Goal: Information Seeking & Learning: Check status

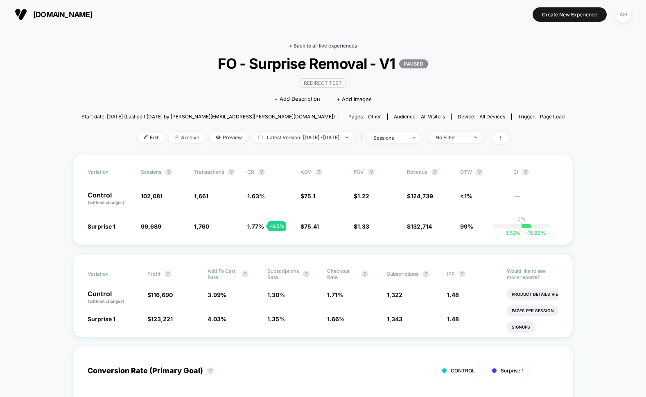
click at [308, 46] on link "< Back to all live experiences" at bounding box center [323, 46] width 68 height 6
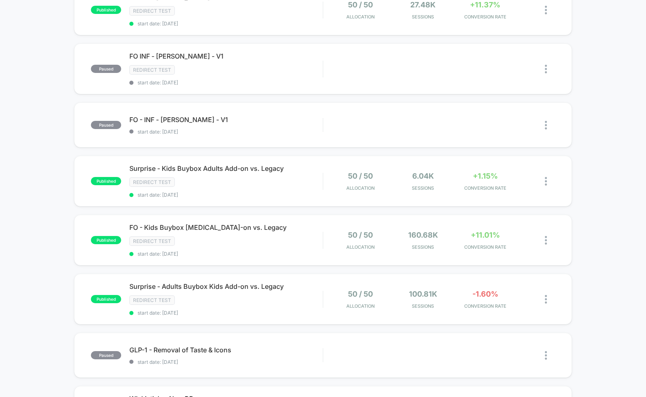
scroll to position [366, 0]
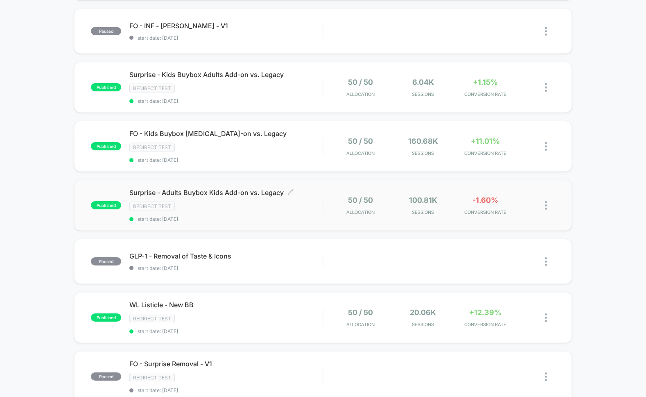
click at [306, 209] on div "Surprise - Adults Buybox Kids Add-on vs. Legacy Click to edit experience detail…" at bounding box center [225, 205] width 193 height 34
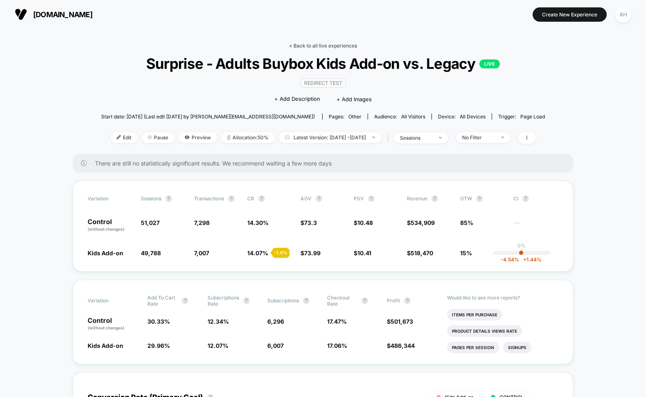
click at [320, 47] on link "< Back to all live experiences" at bounding box center [323, 46] width 68 height 6
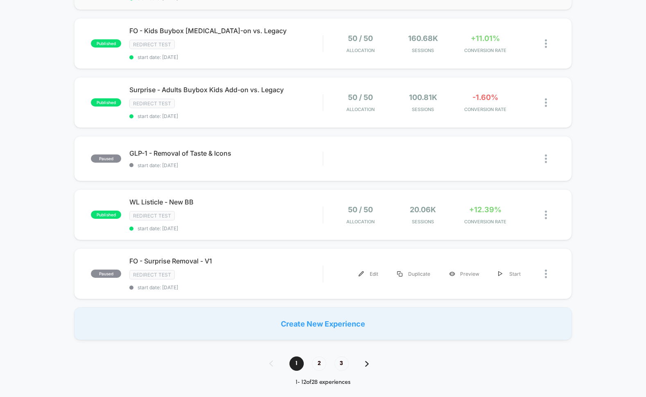
scroll to position [481, 0]
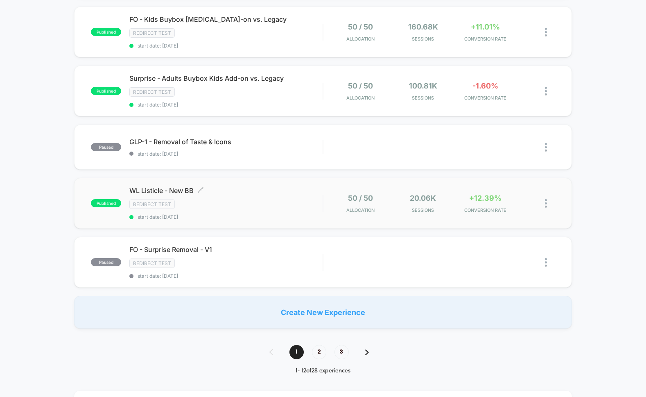
click at [267, 190] on div "WL Listicle - New BB Click to edit experience details Click to edit experience …" at bounding box center [225, 203] width 193 height 34
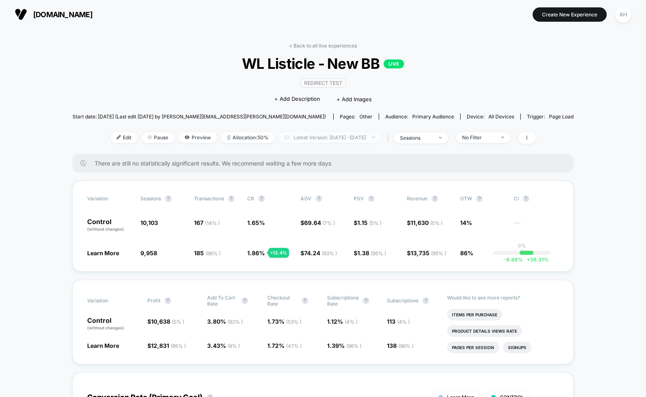
click at [317, 134] on span "Latest Version: [DATE] - [DATE]" at bounding box center [330, 137] width 102 height 11
select select "*"
select select "****"
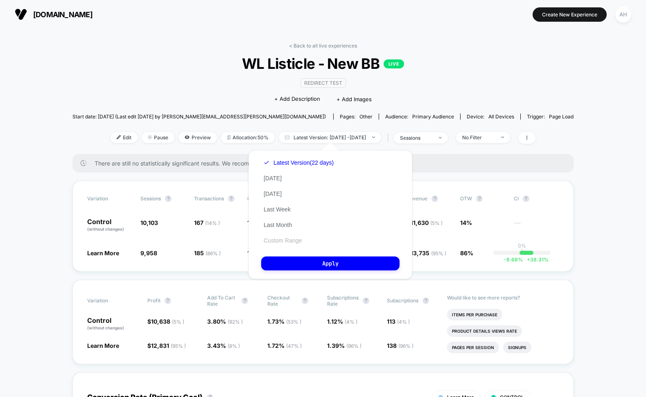
click at [289, 243] on button "Custom Range" at bounding box center [282, 240] width 43 height 7
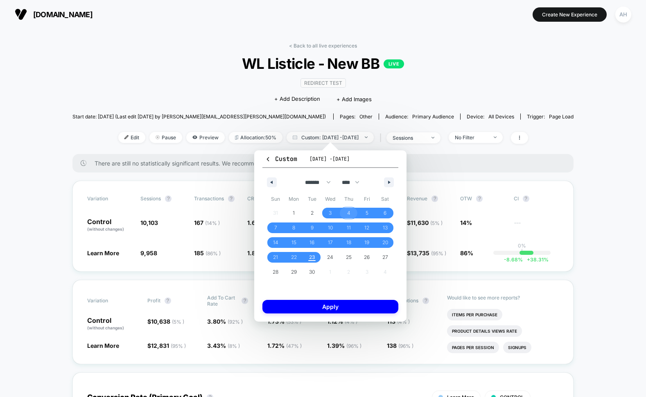
click at [349, 212] on span "4" at bounding box center [348, 213] width 3 height 15
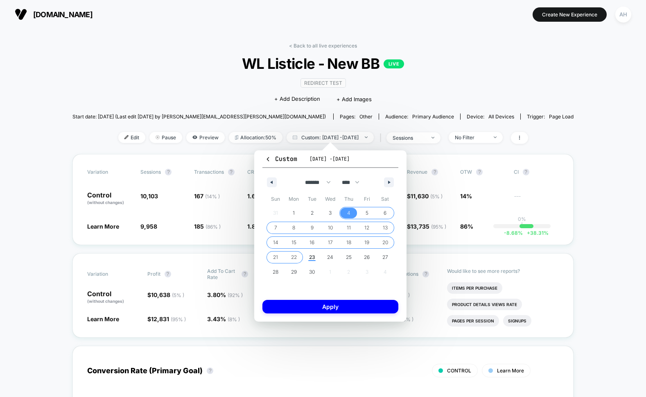
click at [293, 259] on span "22" at bounding box center [294, 257] width 6 height 15
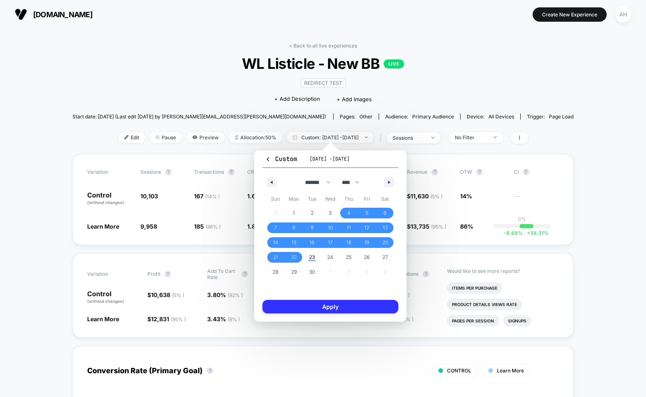
click at [333, 303] on button "Apply" at bounding box center [331, 307] width 136 height 14
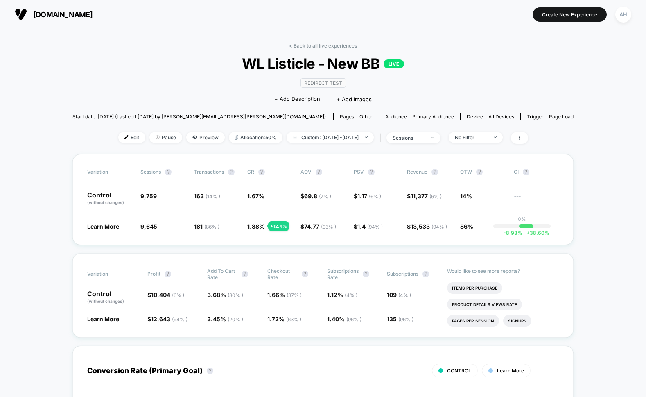
click at [320, 48] on link "< Back to all live experiences" at bounding box center [323, 46] width 68 height 6
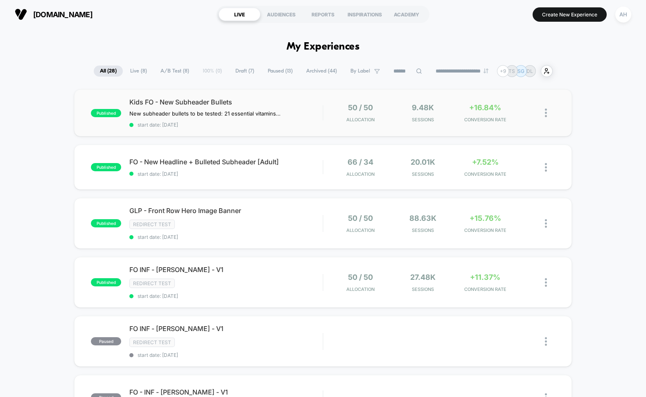
click at [245, 123] on span "start date: [DATE]" at bounding box center [225, 125] width 193 height 6
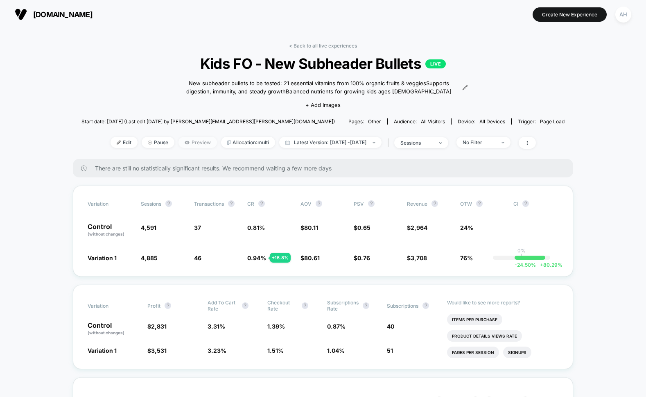
click at [184, 143] on span "Preview" at bounding box center [198, 142] width 39 height 11
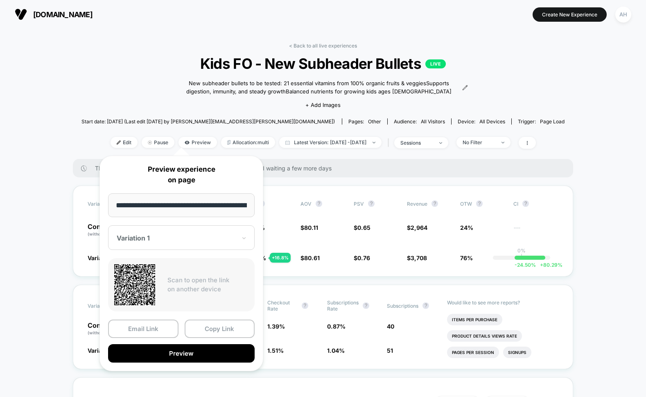
scroll to position [0, 29]
click at [137, 56] on span "Kids FO - New Subheader Bullets LIVE" at bounding box center [323, 63] width 435 height 17
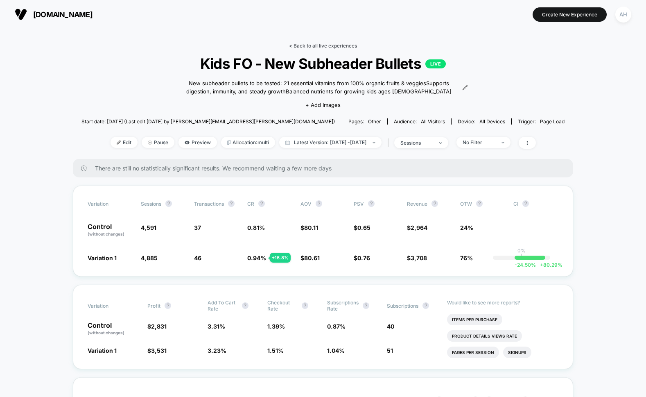
click at [331, 48] on link "< Back to all live experiences" at bounding box center [323, 46] width 68 height 6
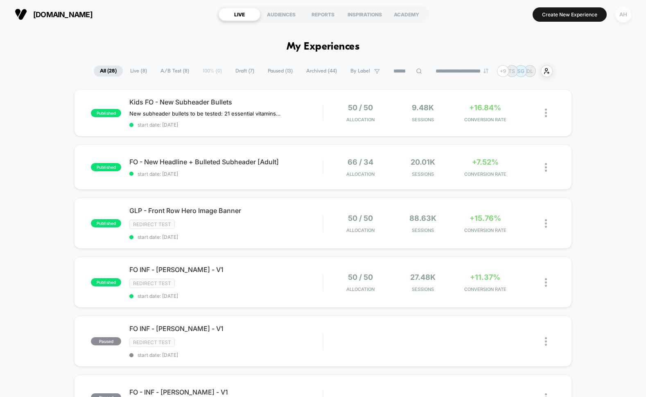
click at [626, 15] on div "AH" at bounding box center [624, 15] width 16 height 16
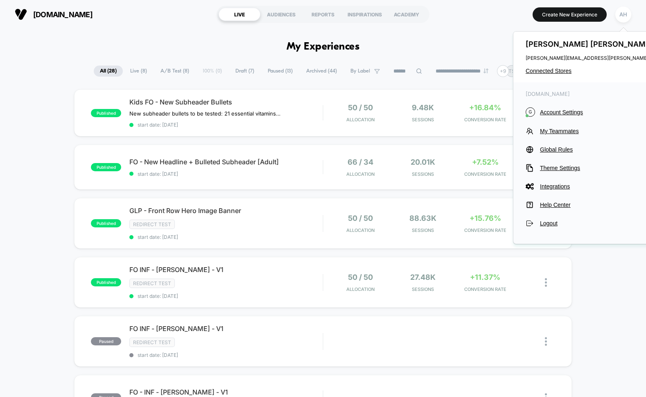
click at [555, 64] on div "[PERSON_NAME] [PERSON_NAME][EMAIL_ADDRESS][PERSON_NAME][DOMAIN_NAME] Connected …" at bounding box center [607, 57] width 187 height 51
click at [553, 70] on span "Connected Stores" at bounding box center [607, 71] width 163 height 7
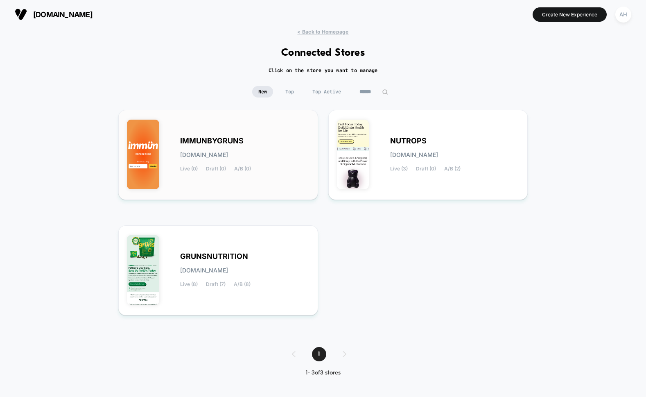
click at [298, 138] on div "IMMUNBYGRUNS [DOMAIN_NAME] Live (0) Draft (0) A/B (0)" at bounding box center [244, 155] width 129 height 34
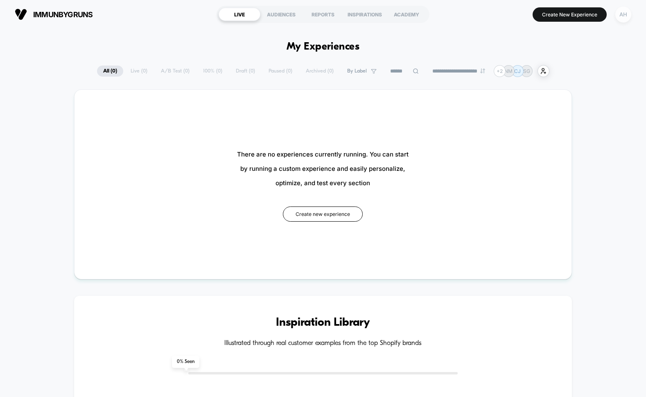
click at [621, 16] on div "AH" at bounding box center [624, 15] width 16 height 16
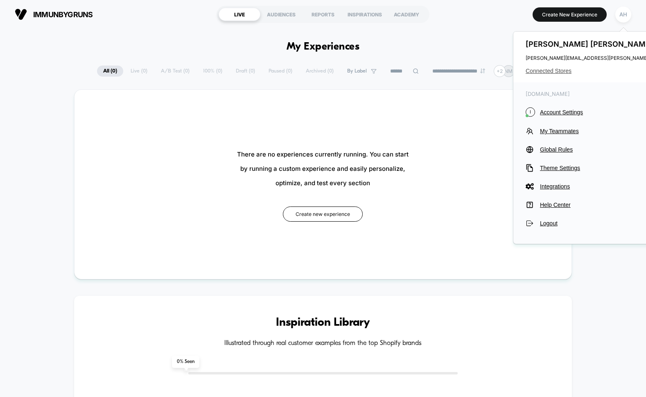
click at [561, 68] on div "[PERSON_NAME] [PERSON_NAME][EMAIL_ADDRESS][PERSON_NAME][DOMAIN_NAME] Connected …" at bounding box center [607, 57] width 187 height 51
click at [560, 70] on span "Connected Stores" at bounding box center [607, 71] width 163 height 7
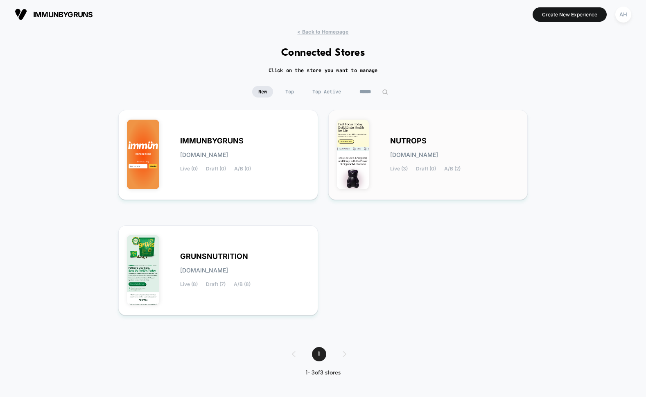
click at [399, 149] on div "NUTROPS [DOMAIN_NAME] Live (3) Draft (0) A/B (2)" at bounding box center [454, 155] width 129 height 34
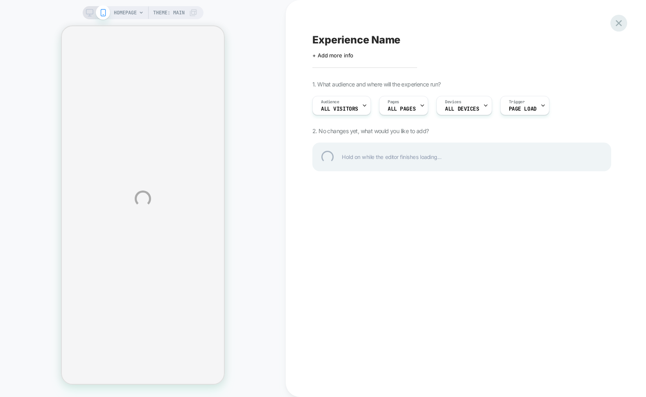
click at [617, 25] on div at bounding box center [619, 23] width 17 height 17
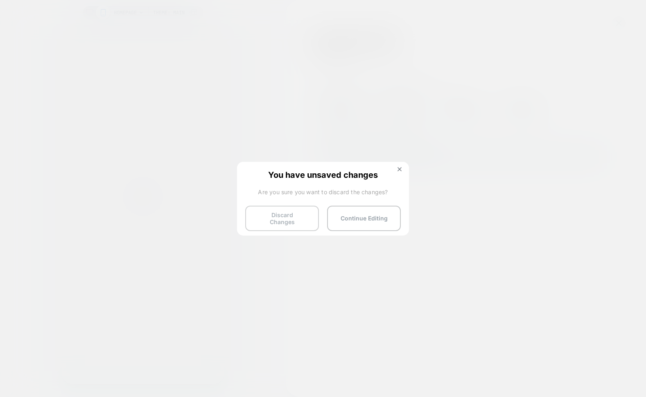
click at [272, 215] on button "Discard Changes" at bounding box center [282, 218] width 74 height 25
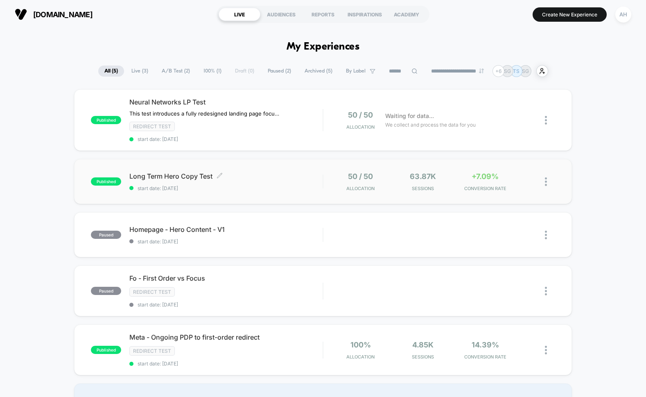
click at [279, 185] on span "start date: [DATE]" at bounding box center [225, 188] width 193 height 6
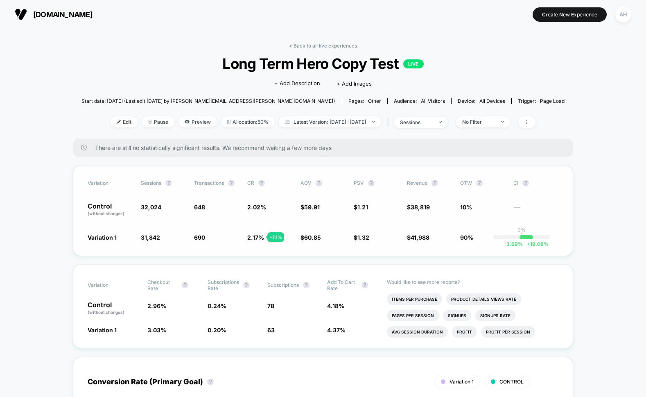
click at [243, 209] on div "Control (without changes) 32,024 648 2.02 % $ 59.91 $ 1.21 $ 38,819 10% ---" at bounding box center [323, 210] width 471 height 14
click at [306, 44] on link "< Back to all live experiences" at bounding box center [323, 46] width 68 height 6
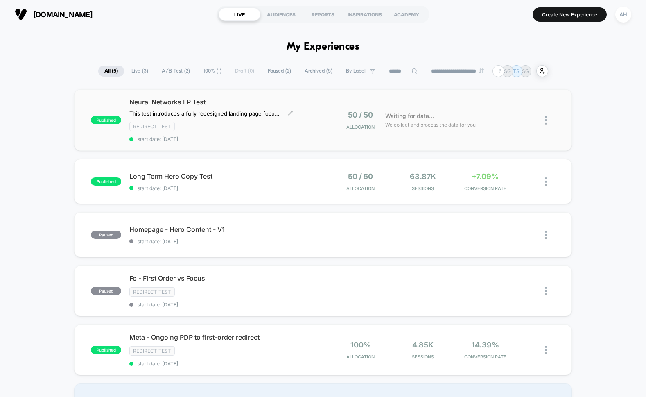
click at [285, 130] on div "Redirect Test" at bounding box center [225, 126] width 193 height 9
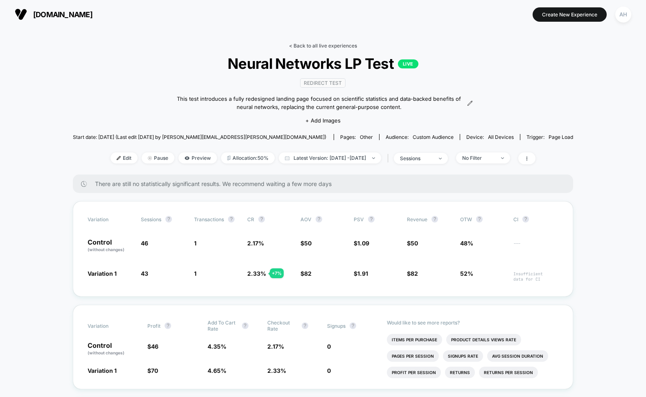
click at [324, 46] on link "< Back to all live experiences" at bounding box center [323, 46] width 68 height 6
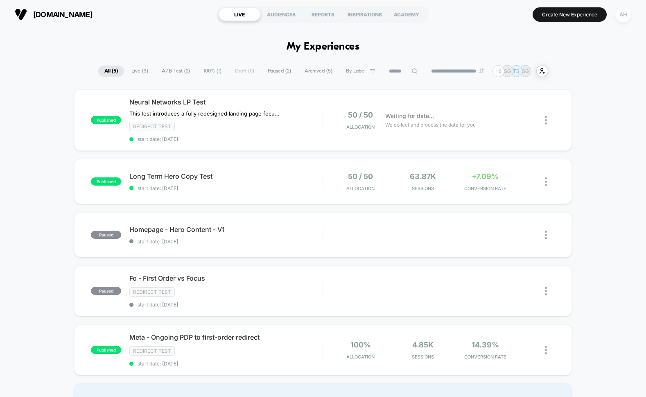
click at [616, 14] on div "AH" at bounding box center [624, 15] width 16 height 16
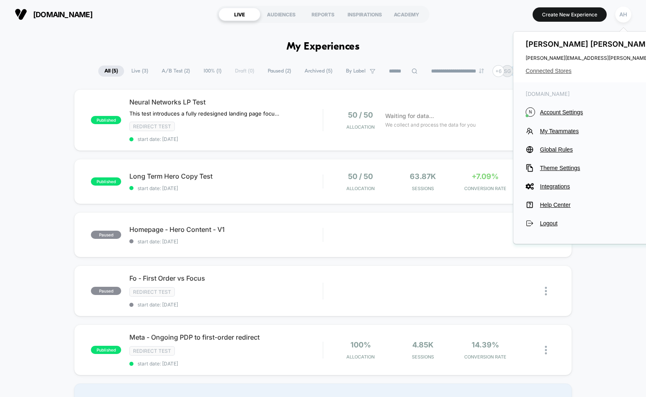
click at [545, 70] on span "Connected Stores" at bounding box center [607, 71] width 163 height 7
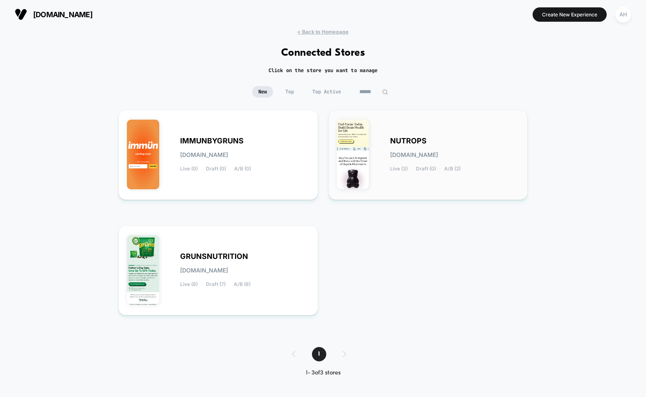
click at [424, 158] on div "NUTROPS [DOMAIN_NAME] Live (3) Draft (0) A/B (2)" at bounding box center [454, 155] width 129 height 34
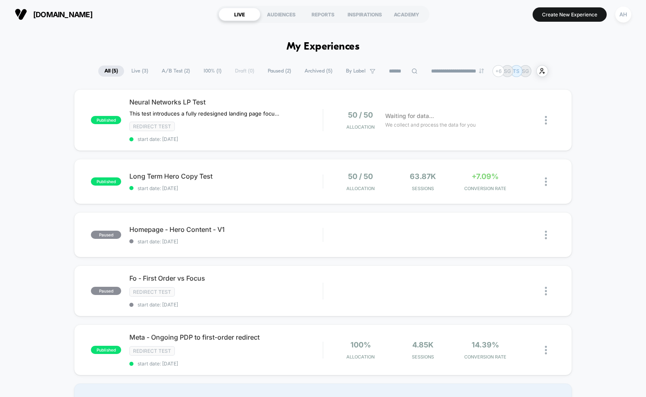
click at [631, 16] on button "AH" at bounding box center [623, 14] width 21 height 17
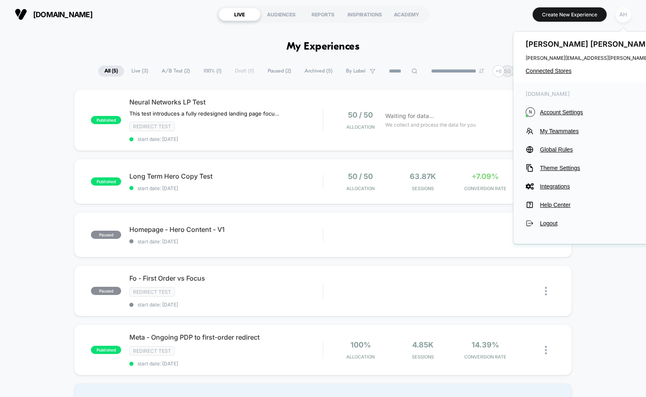
click at [628, 15] on div "AH" at bounding box center [624, 15] width 16 height 16
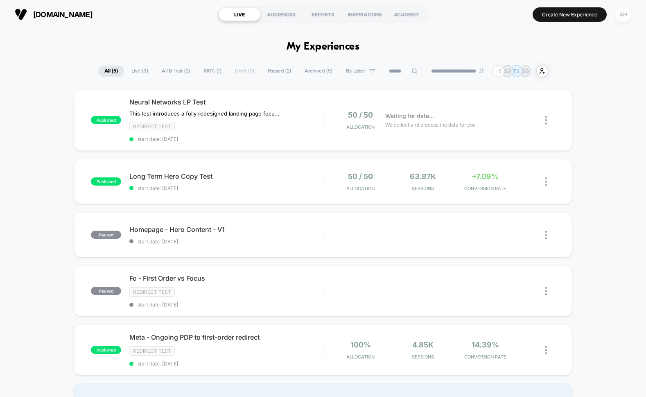
click at [624, 12] on div "AH" at bounding box center [624, 15] width 16 height 16
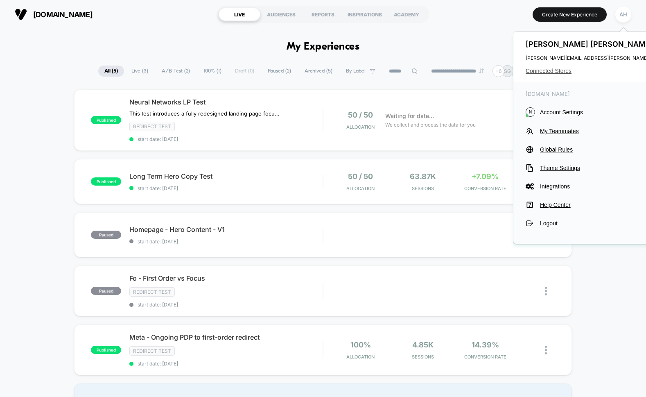
click at [548, 69] on span "Connected Stores" at bounding box center [607, 71] width 163 height 7
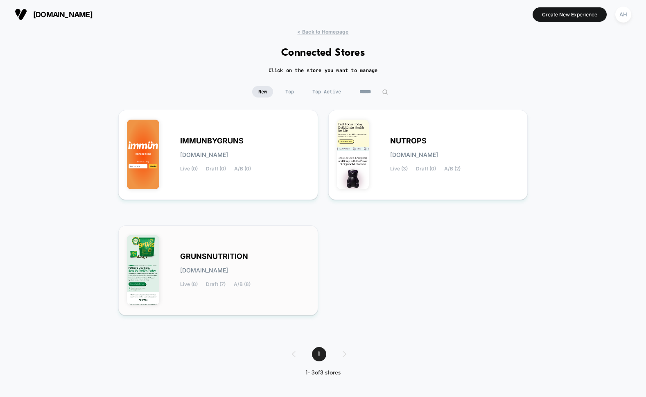
click at [220, 269] on span "[DOMAIN_NAME]" at bounding box center [204, 271] width 48 height 6
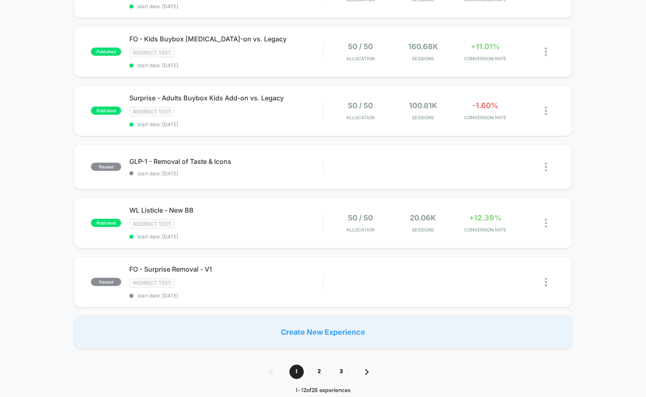
scroll to position [462, 0]
click at [282, 218] on div "Redirect Test" at bounding box center [225, 222] width 193 height 9
